Goal: Navigation & Orientation: Find specific page/section

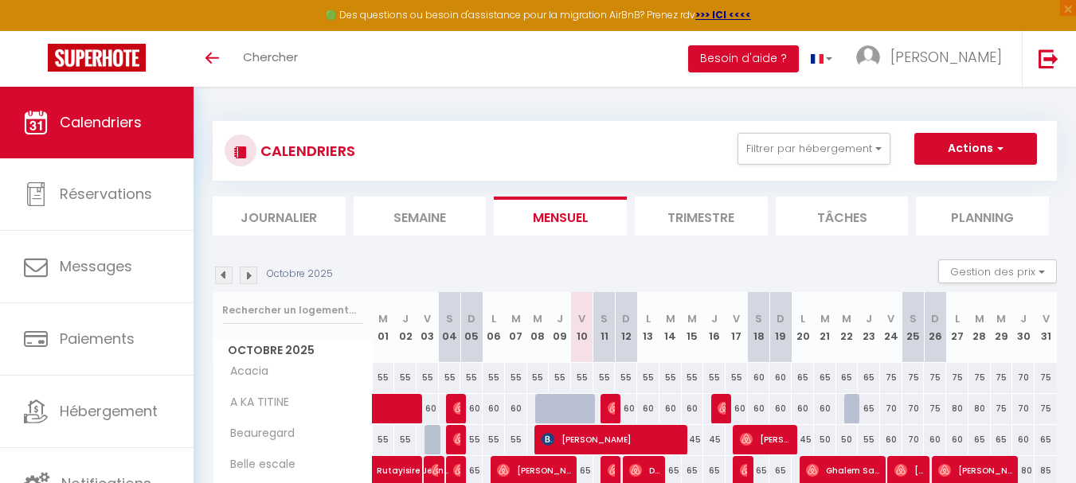
click at [975, 214] on li "Planning" at bounding box center [982, 216] width 133 height 39
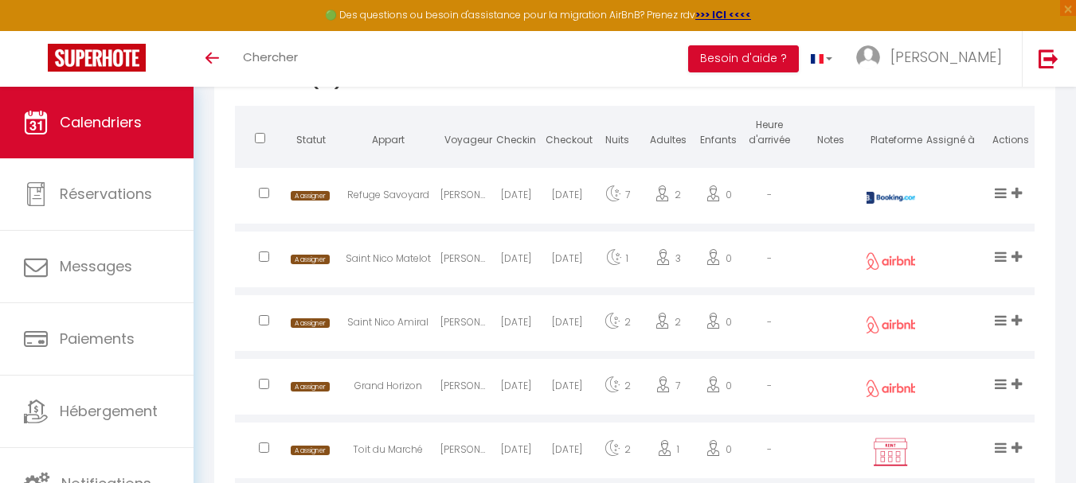
scroll to position [405, 0]
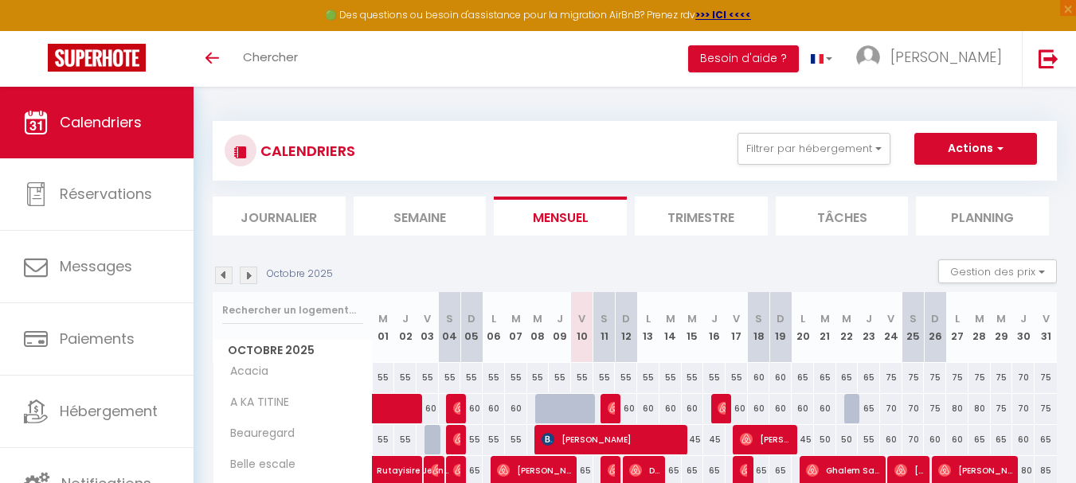
click at [154, 100] on link "Calendriers" at bounding box center [97, 123] width 194 height 72
